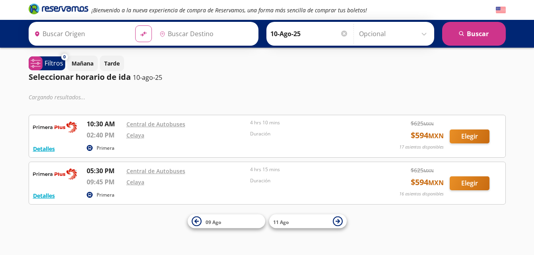
type input "[GEOGRAPHIC_DATA], [GEOGRAPHIC_DATA]"
type input "Toluca, [GEOGRAPHIC_DATA]"
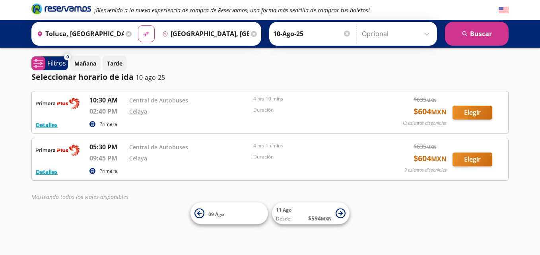
click at [227, 35] on input "[GEOGRAPHIC_DATA], [GEOGRAPHIC_DATA]" at bounding box center [204, 34] width 90 height 20
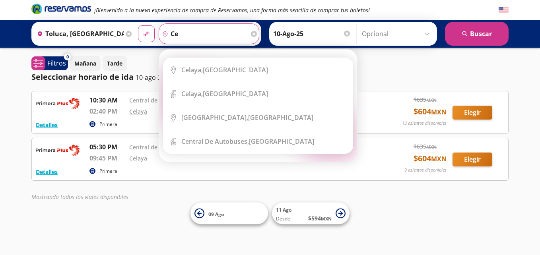
type input "c"
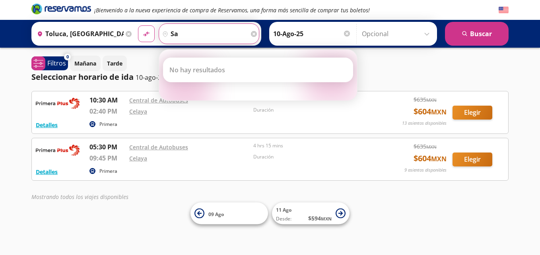
type input "s"
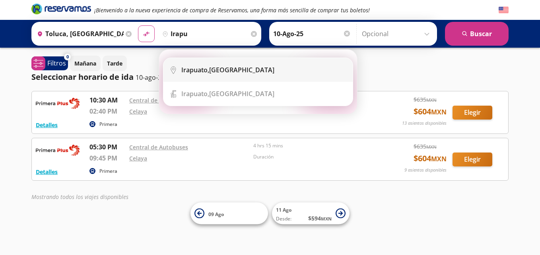
click at [228, 66] on div "[GEOGRAPHIC_DATA], [GEOGRAPHIC_DATA]" at bounding box center [227, 70] width 93 height 9
type input "[GEOGRAPHIC_DATA], [GEOGRAPHIC_DATA]"
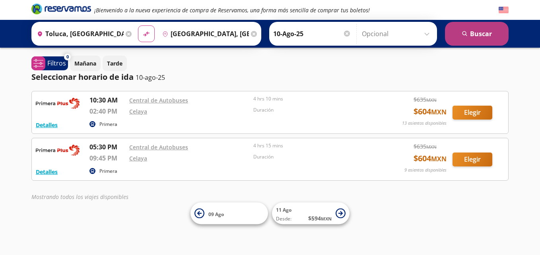
click at [481, 29] on button "search [GEOGRAPHIC_DATA]" at bounding box center [477, 34] width 64 height 24
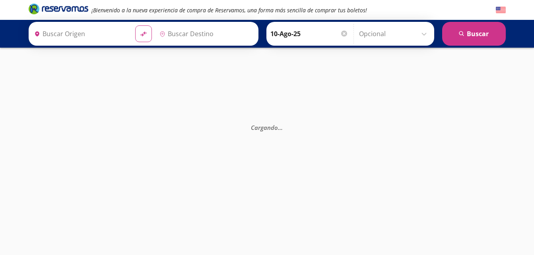
type input "[GEOGRAPHIC_DATA], [GEOGRAPHIC_DATA]"
type input "Toluca, [GEOGRAPHIC_DATA]"
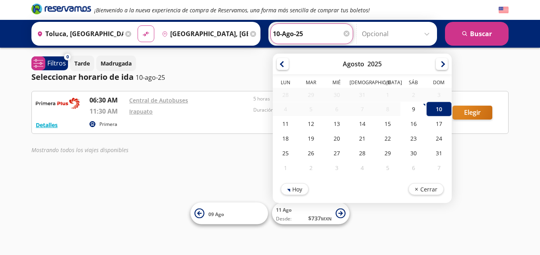
click at [312, 29] on input "10-Ago-25" at bounding box center [312, 34] width 78 height 20
click at [232, 78] on div "Seleccionar horario de ida [DATE]" at bounding box center [270, 77] width 478 height 12
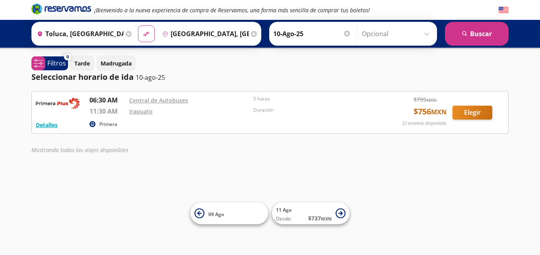
click at [343, 74] on div "Seleccionar horario de ida [DATE]" at bounding box center [270, 77] width 478 height 12
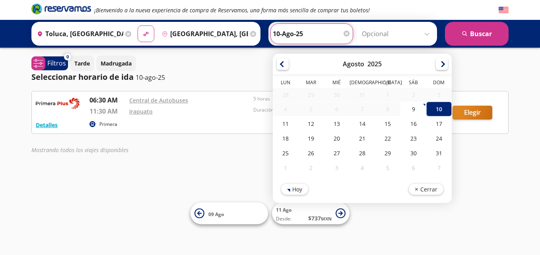
click at [330, 31] on input "10-Ago-25" at bounding box center [312, 34] width 78 height 20
click at [285, 125] on div "11" at bounding box center [285, 124] width 25 height 15
type input "11-Ago-25"
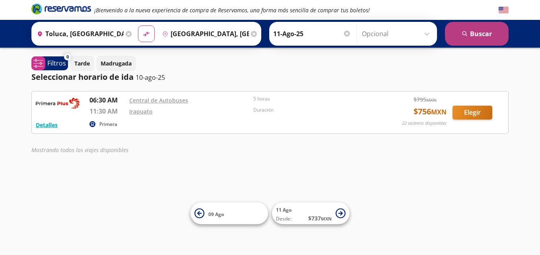
click at [478, 39] on button "search [GEOGRAPHIC_DATA]" at bounding box center [477, 34] width 64 height 24
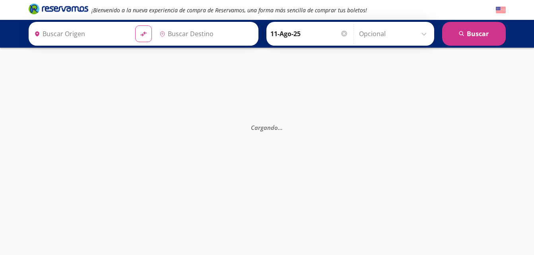
type input "Toluca, [GEOGRAPHIC_DATA]"
type input "[GEOGRAPHIC_DATA], [GEOGRAPHIC_DATA]"
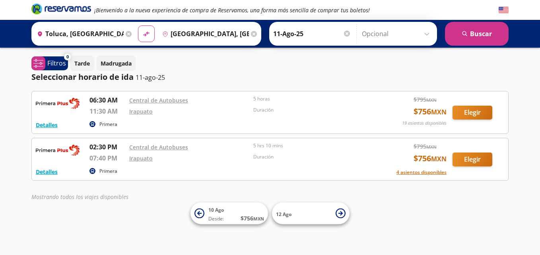
click at [424, 111] on span "$ 756 MXN" at bounding box center [430, 112] width 33 height 12
